Goal: Check status: Check status

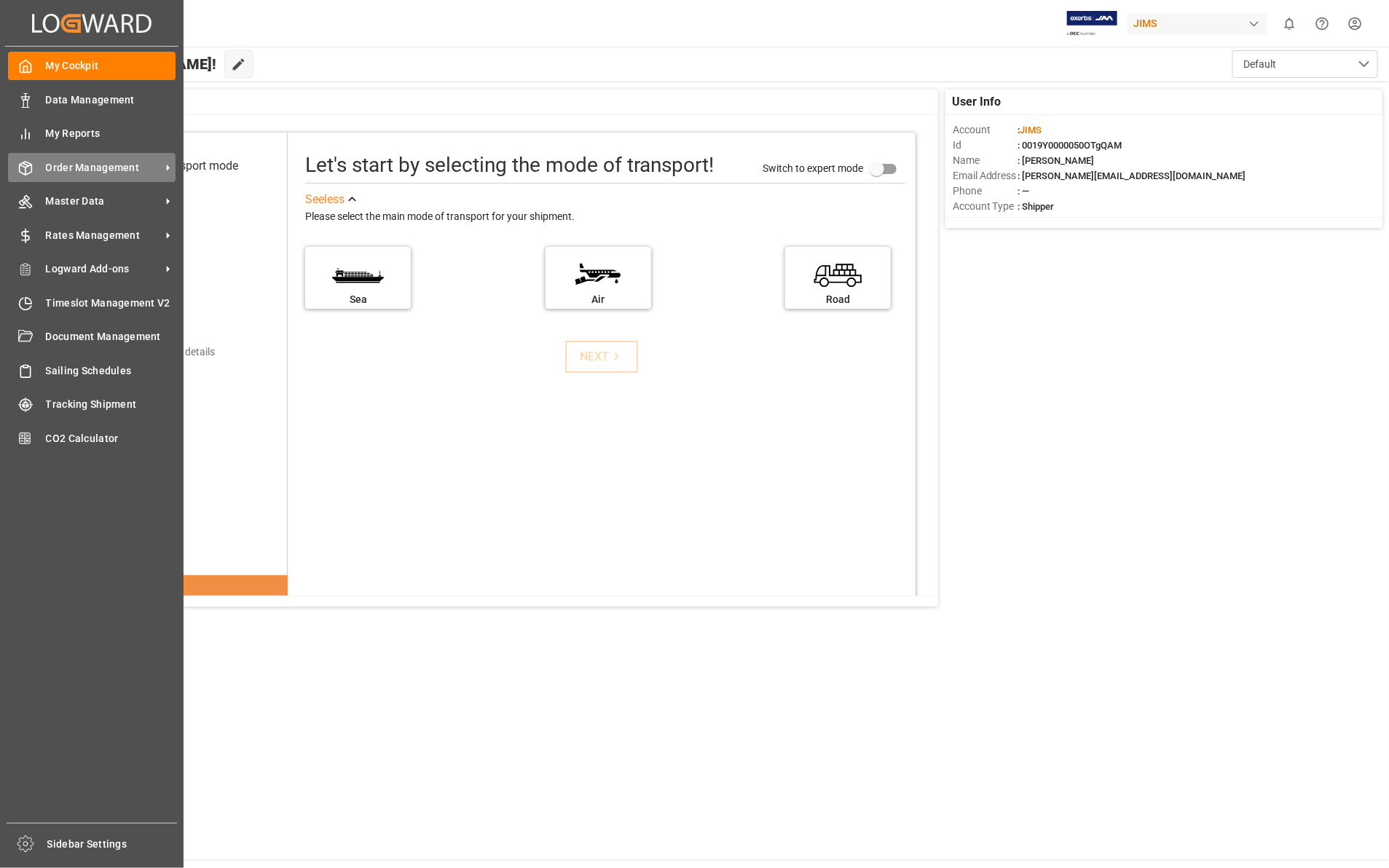
click at [55, 167] on span "Order Management" at bounding box center [103, 168] width 115 height 16
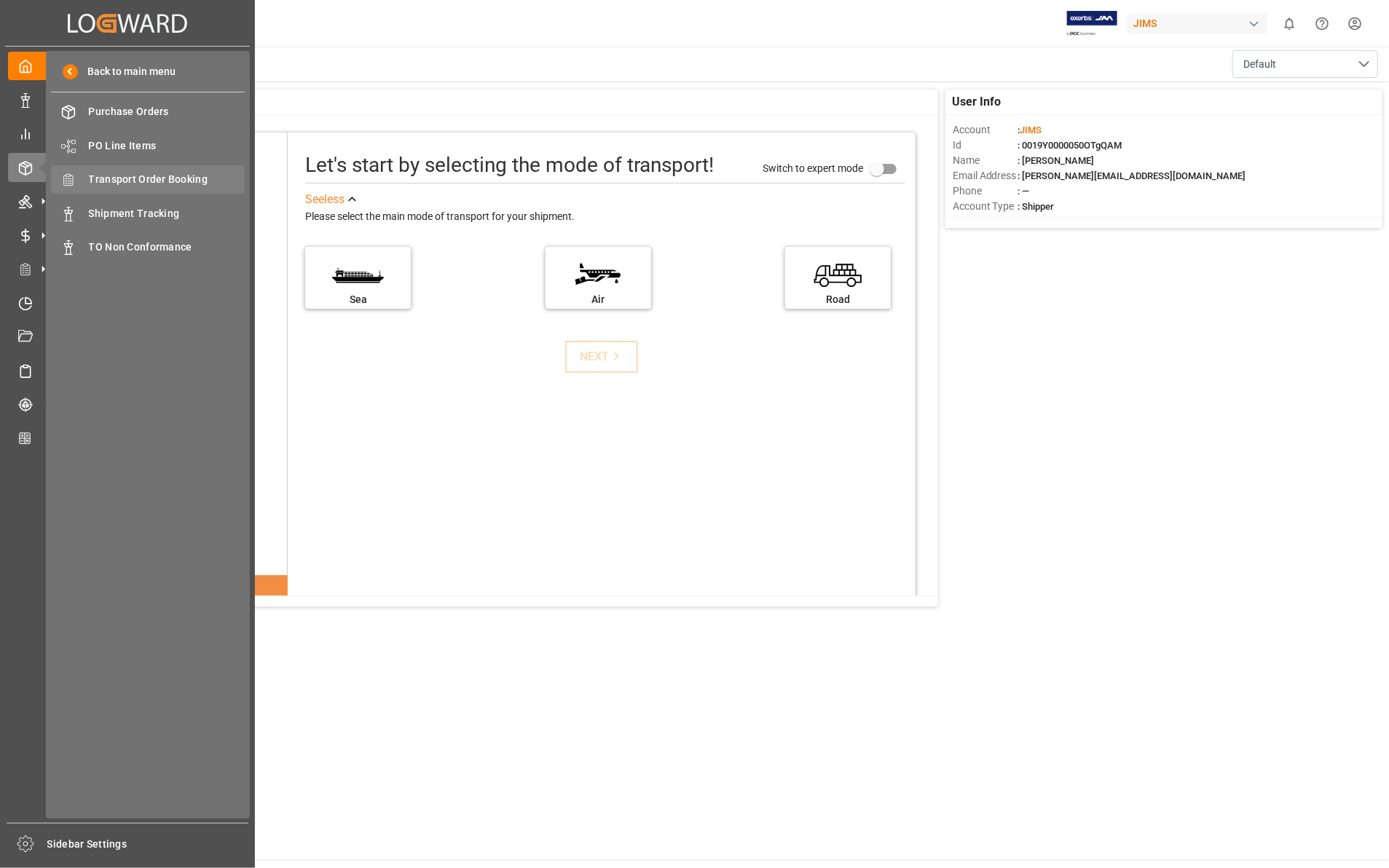
click at [164, 179] on span "Transport Order Booking" at bounding box center [166, 180] width 156 height 16
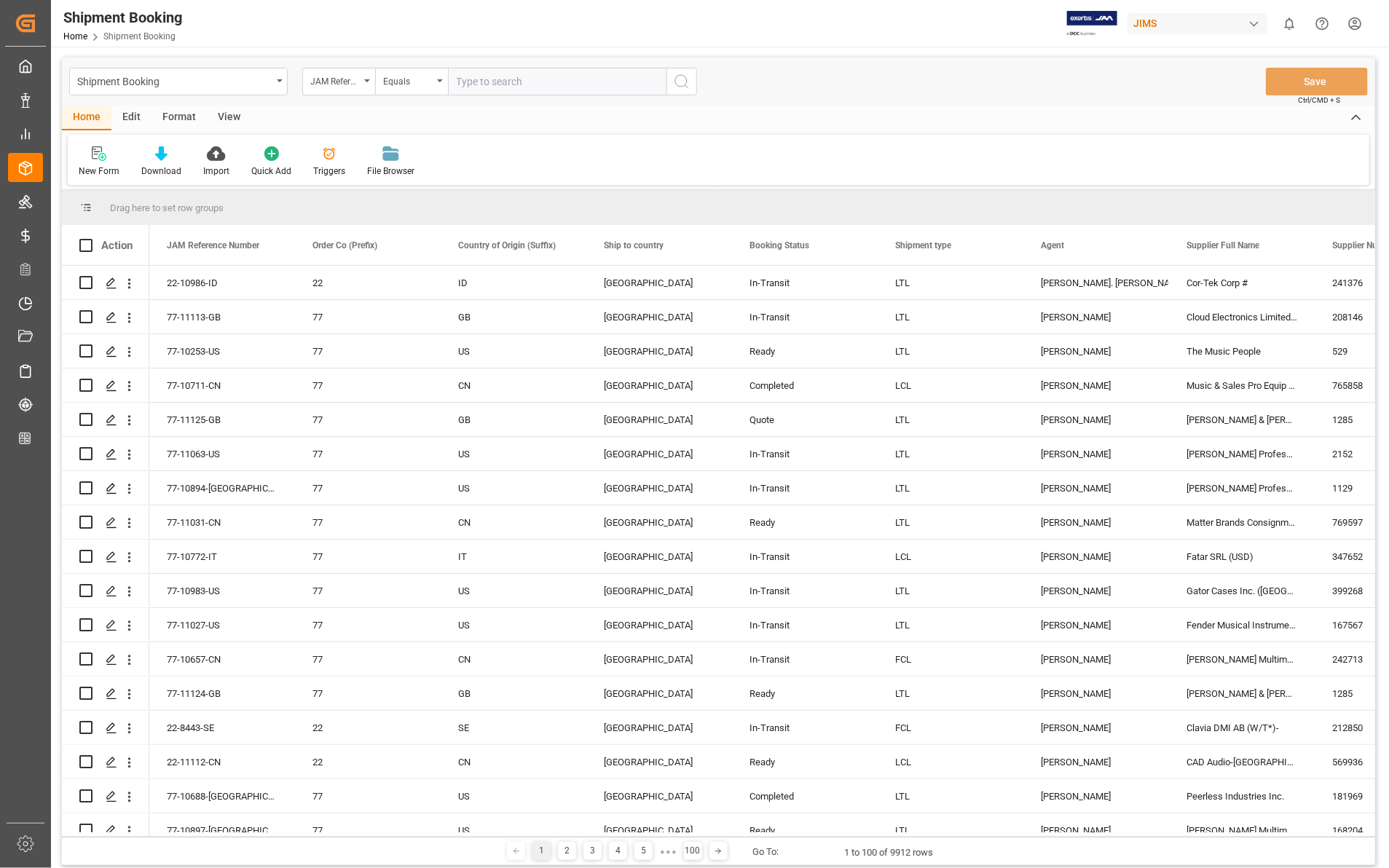
click at [468, 81] on input "text" at bounding box center [557, 82] width 218 height 28
type input "77-9968-[GEOGRAPHIC_DATA]"
click at [678, 80] on icon "search button" at bounding box center [682, 82] width 18 height 18
